Goal: Find contact information: Find contact information

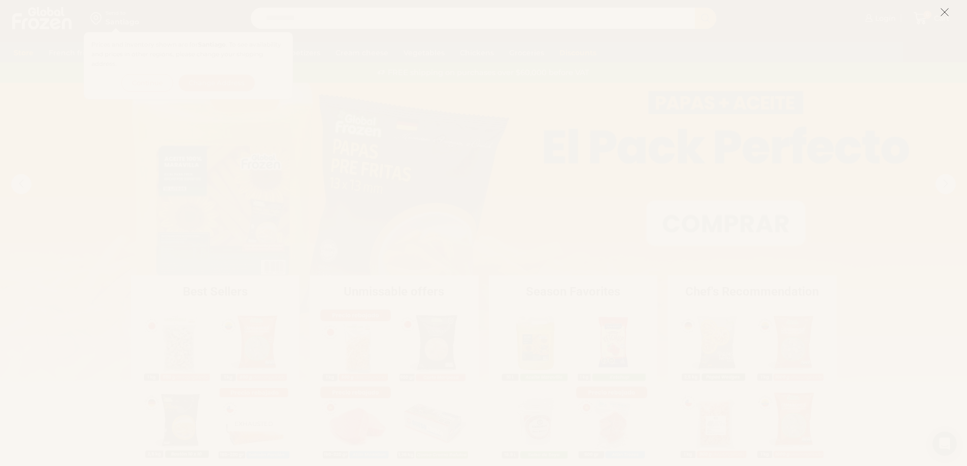
click at [940, 13] on icon at bounding box center [944, 12] width 9 height 9
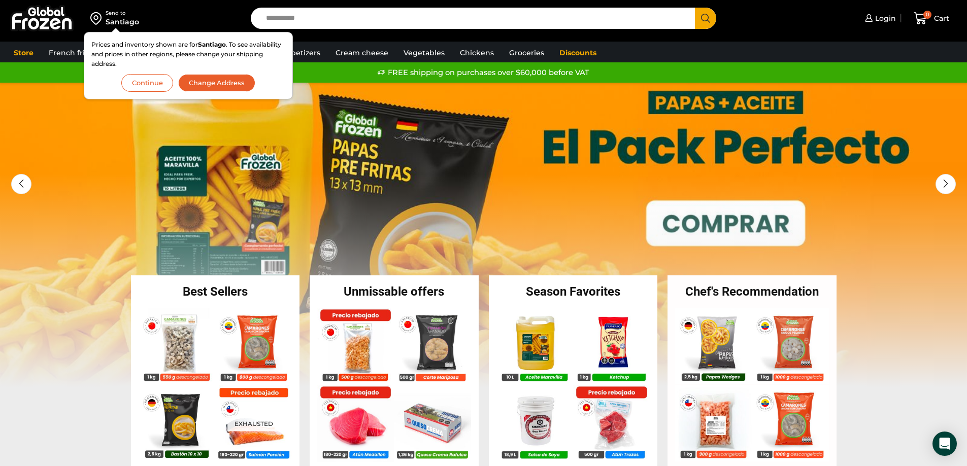
click at [144, 94] on div "Prices and inventory shown are for Santiago . To see availability and prices in…" at bounding box center [188, 65] width 209 height 67
click at [150, 84] on font "Continue" at bounding box center [147, 83] width 30 height 8
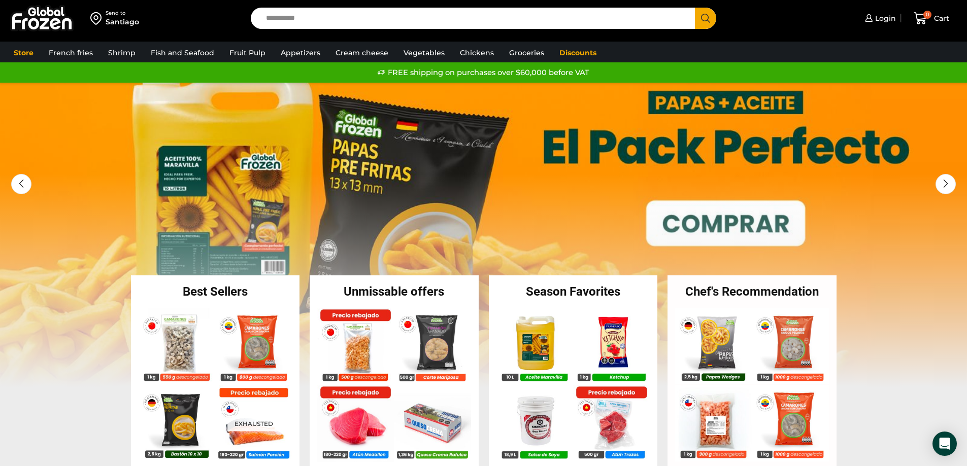
scroll to position [1028, 0]
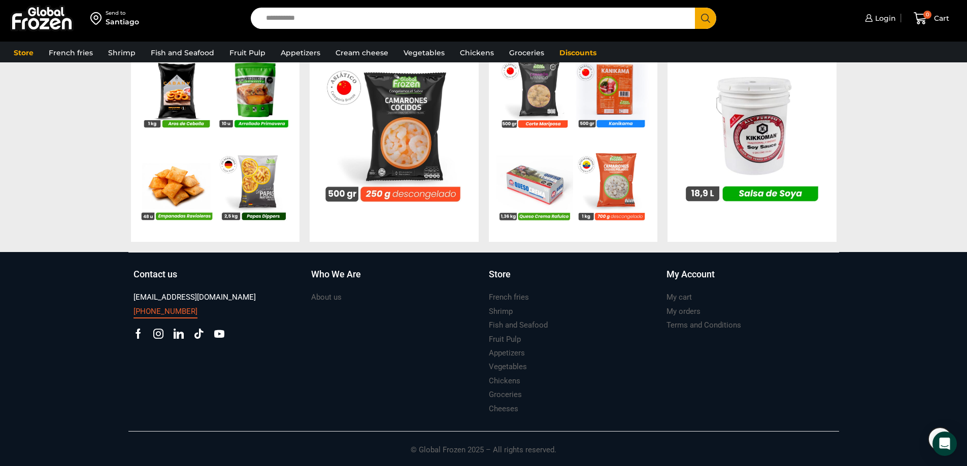
drag, startPoint x: 216, startPoint y: 314, endPoint x: 135, endPoint y: 311, distance: 80.2
click at [135, 311] on div "[PHONE_NUMBER]" at bounding box center [216, 312] width 167 height 14
copy font "56 9 5420 1037"
drag, startPoint x: 234, startPoint y: 302, endPoint x: 133, endPoint y: 293, distance: 101.4
click at [133, 293] on div "[EMAIL_ADDRESS][DOMAIN_NAME]" at bounding box center [216, 298] width 167 height 14
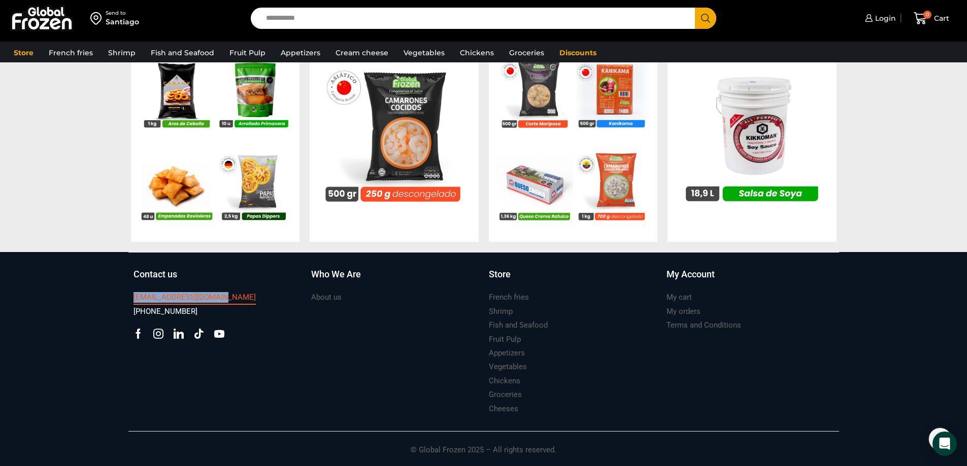
copy font "[EMAIL_ADDRESS][DOMAIN_NAME]"
